Goal: Navigation & Orientation: Find specific page/section

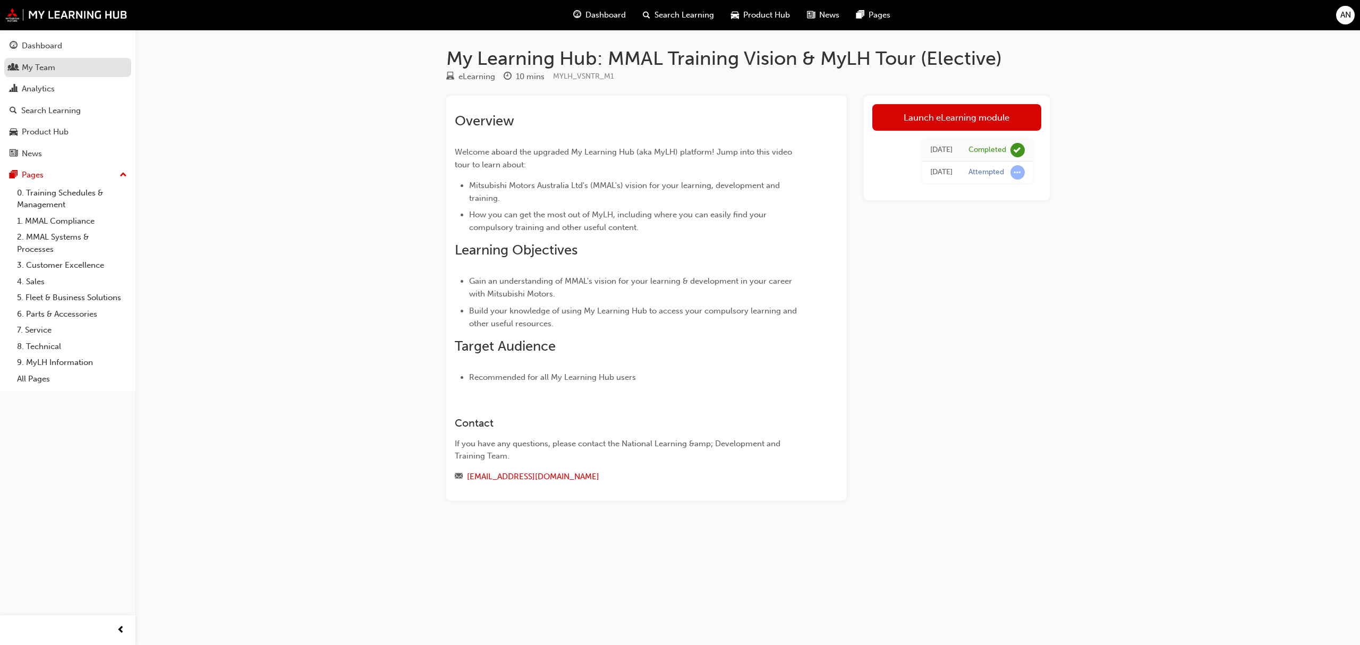
click at [49, 74] on link "My Team" at bounding box center [67, 68] width 127 height 20
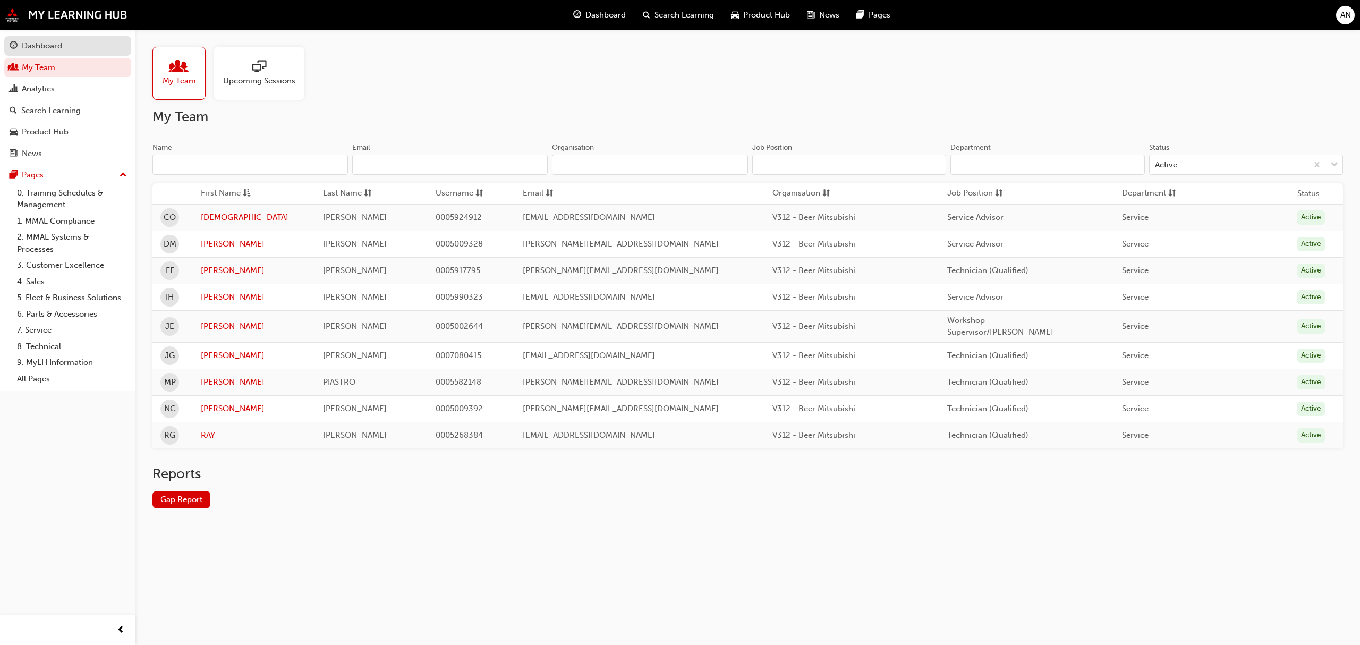
click at [69, 41] on div "Dashboard" at bounding box center [68, 45] width 116 height 13
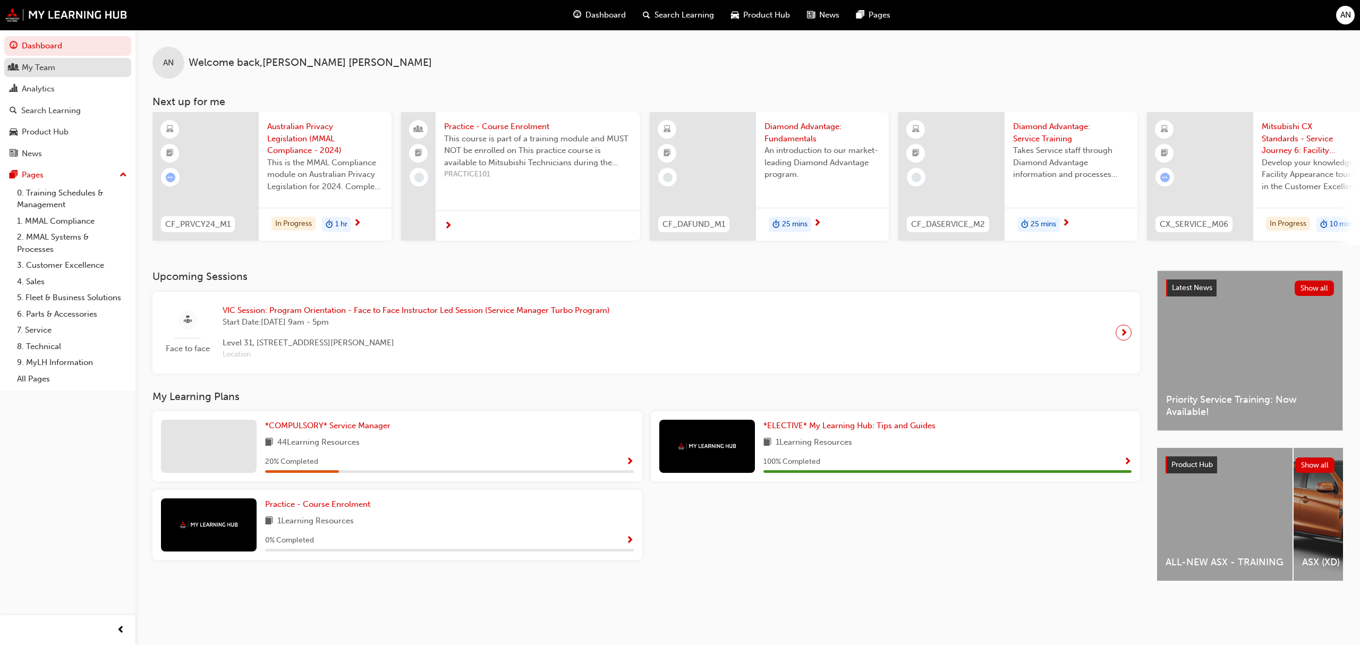
click at [69, 75] on link "My Team" at bounding box center [67, 68] width 127 height 20
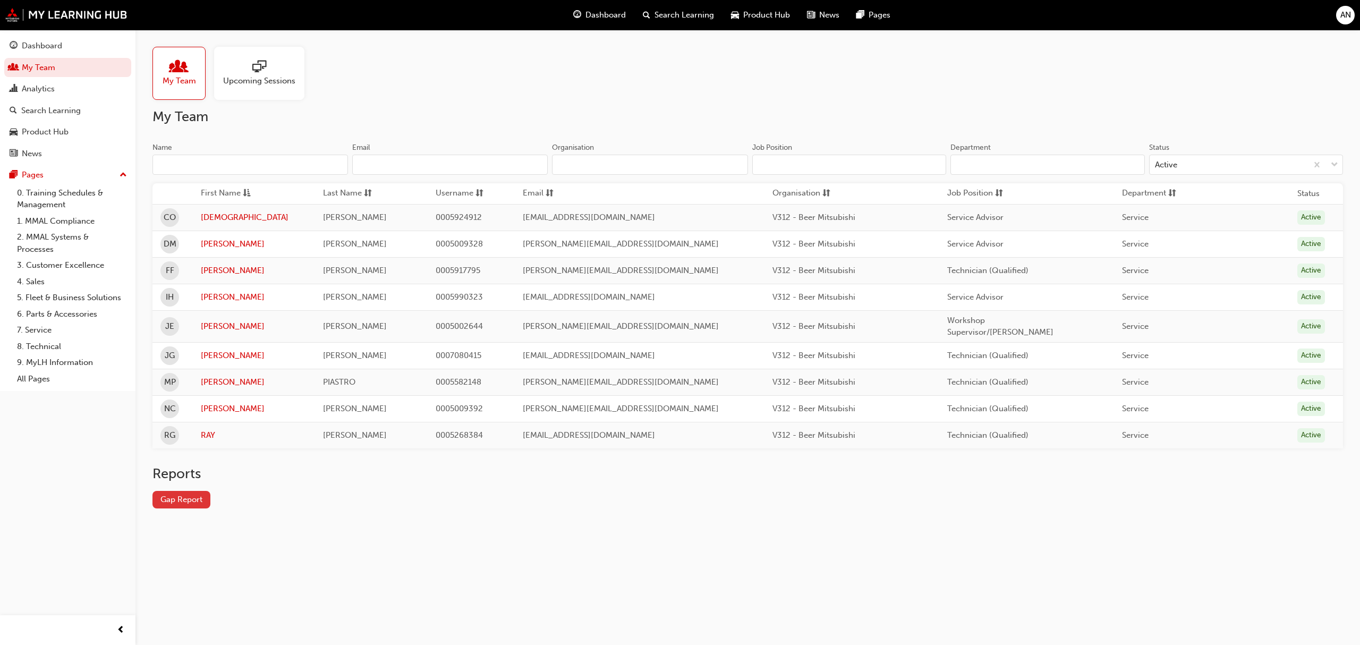
click at [185, 499] on link "Gap Report" at bounding box center [181, 500] width 58 height 18
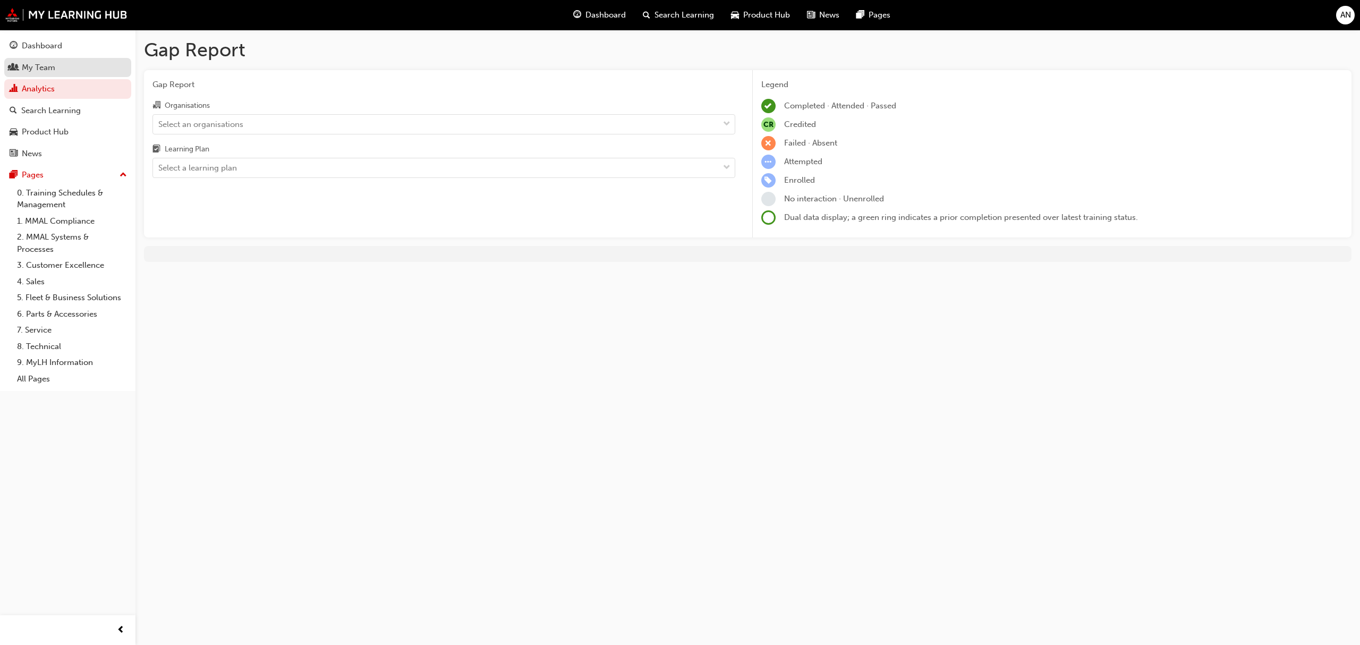
click at [48, 63] on div "My Team" at bounding box center [38, 68] width 33 height 12
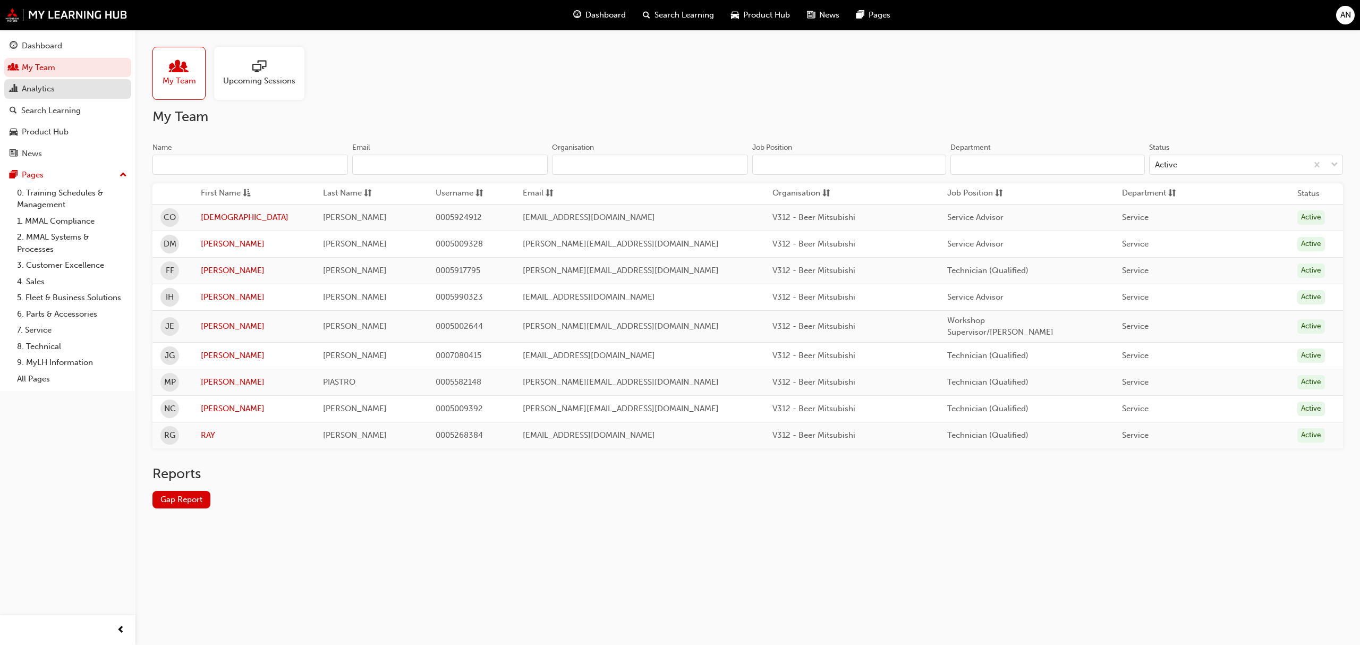
click at [60, 88] on div "Analytics" at bounding box center [68, 88] width 116 height 13
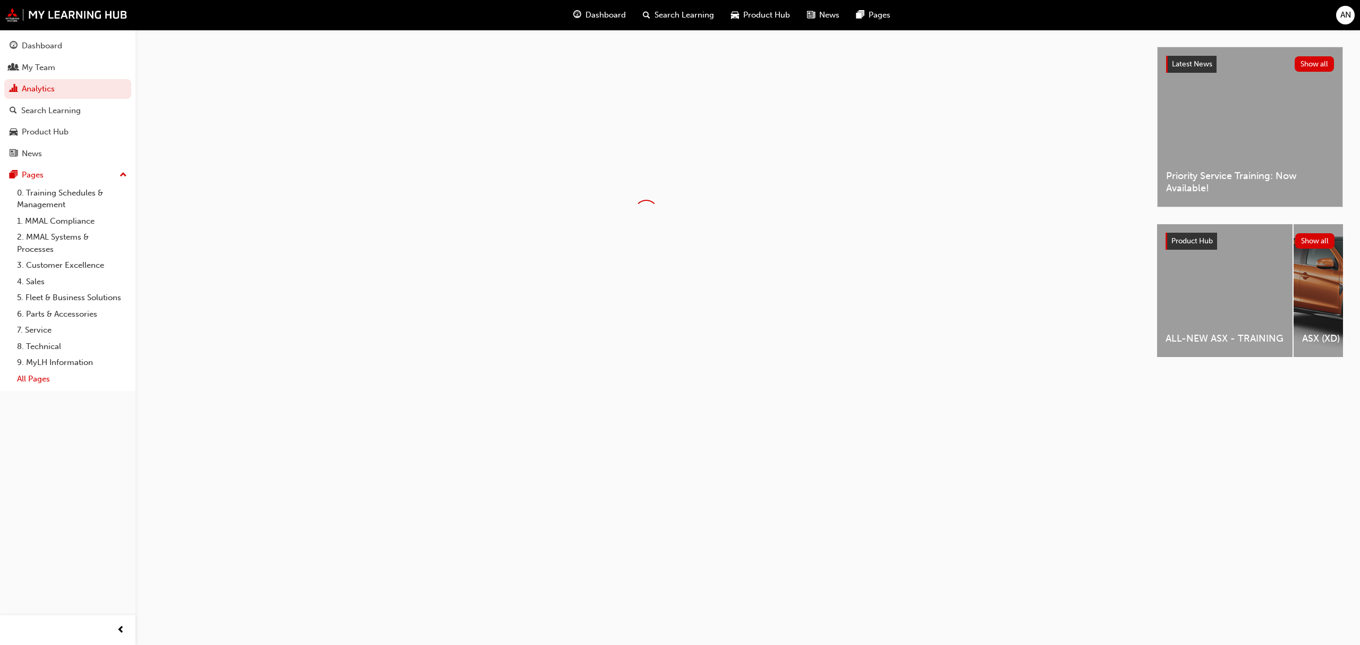
click at [37, 381] on link "All Pages" at bounding box center [72, 379] width 118 height 16
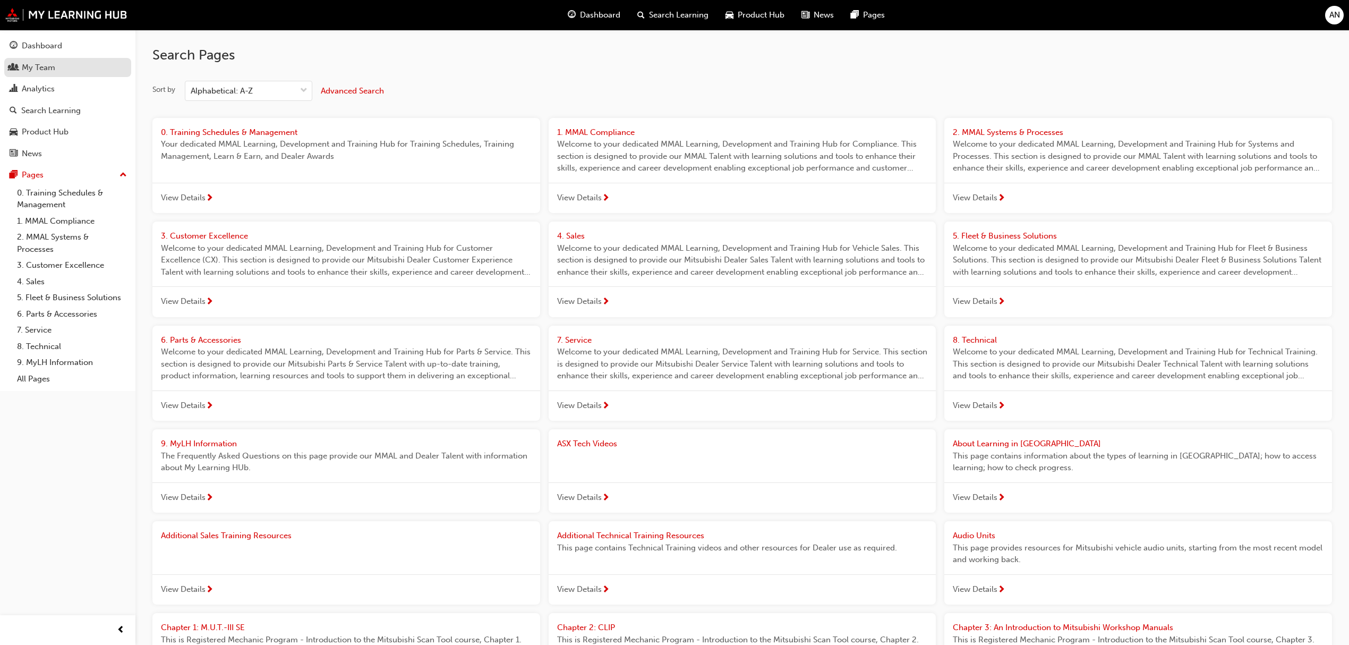
click at [48, 71] on div "My Team" at bounding box center [38, 68] width 33 height 12
